Goal: Navigation & Orientation: Find specific page/section

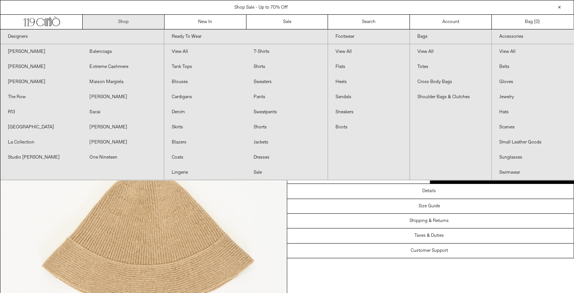
click at [129, 23] on link "Shop" at bounding box center [124, 22] width 82 height 14
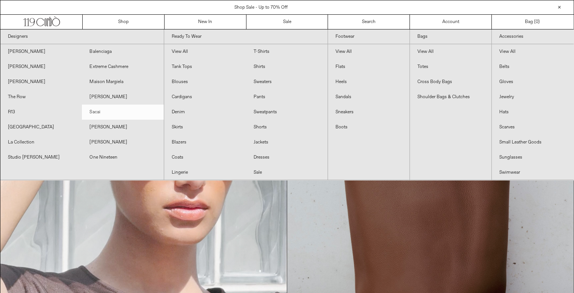
click at [99, 109] on link "Sacai" at bounding box center [123, 112] width 82 height 15
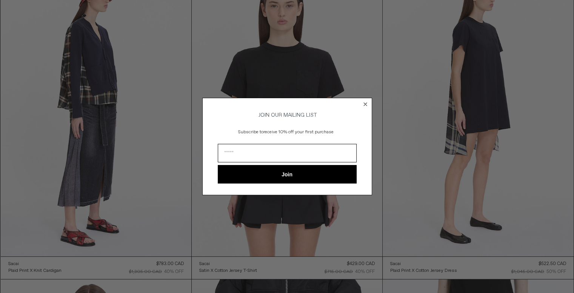
click at [365, 102] on circle "Close dialog" at bounding box center [365, 103] width 7 height 7
